Goal: Task Accomplishment & Management: Manage account settings

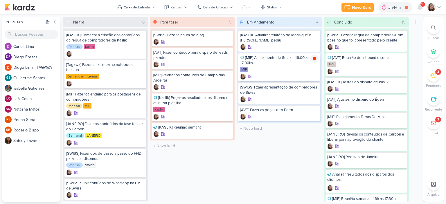
click at [314, 57] on icon at bounding box center [314, 58] width 3 height 3
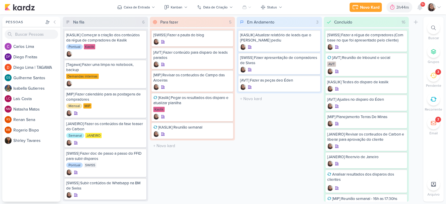
click at [440, 8] on icon at bounding box center [439, 7] width 5 height 5
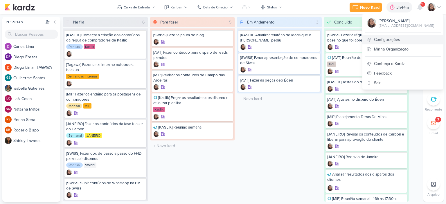
click at [385, 39] on link "Configurações" at bounding box center [402, 40] width 81 height 10
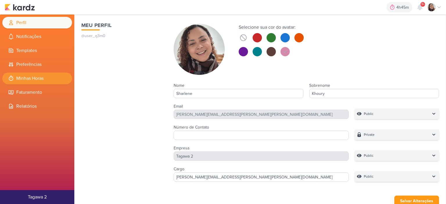
click at [38, 75] on li "Minhas Horas" at bounding box center [37, 79] width 70 height 12
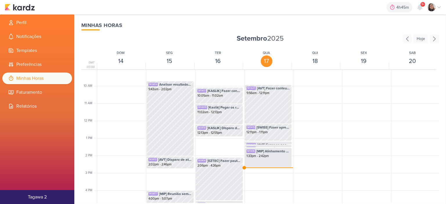
scroll to position [166, 0]
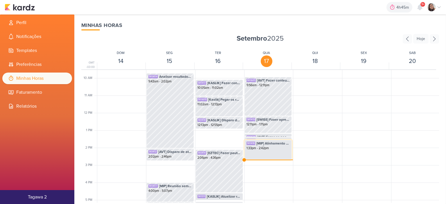
click at [268, 144] on span "[MIP] Alinhamento de Social - 16:00 as 17:00hs." at bounding box center [273, 143] width 34 height 5
select select "pm"
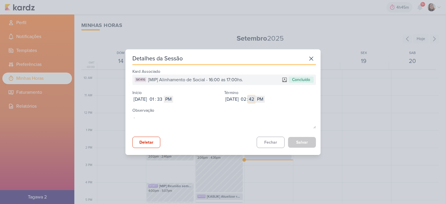
click at [255, 98] on input "42" at bounding box center [251, 99] width 7 height 7
type input "04"
click at [300, 141] on button "Salvar" at bounding box center [302, 142] width 28 height 11
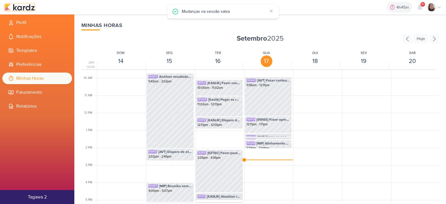
click at [23, 6] on img at bounding box center [20, 7] width 30 height 7
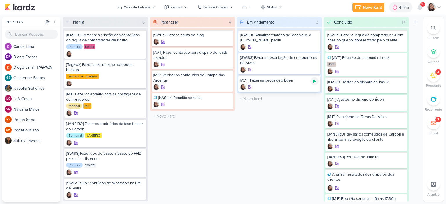
click at [311, 81] on div at bounding box center [314, 81] width 8 height 8
